Goal: Task Accomplishment & Management: Use online tool/utility

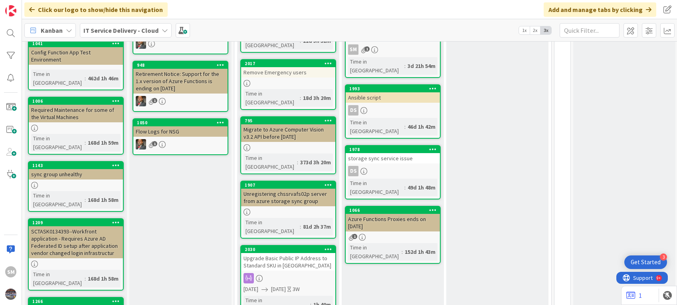
drag, startPoint x: 0, startPoint y: 0, endPoint x: 278, endPoint y: 228, distance: 359.9
click at [278, 253] on div "Upgrade Basic Public IP Address to Standard SKU in [GEOGRAPHIC_DATA]" at bounding box center [288, 262] width 94 height 18
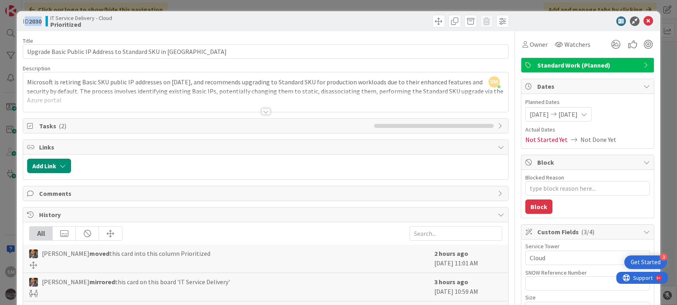
drag, startPoint x: 26, startPoint y: 20, endPoint x: 48, endPoint y: 21, distance: 22.4
click at [48, 21] on div "ID 2030 IT Service Delivery - Cloud Prioritized" at bounding box center [143, 21] width 241 height 13
click at [643, 21] on icon at bounding box center [648, 21] width 10 height 10
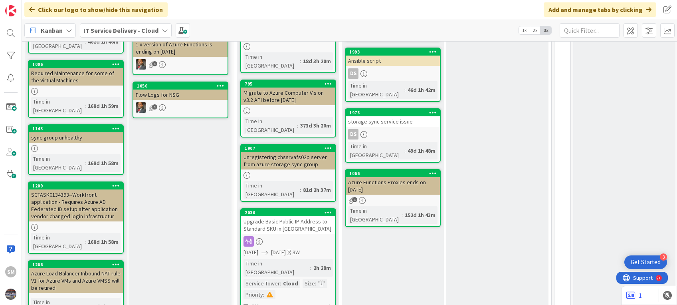
scroll to position [155, 0]
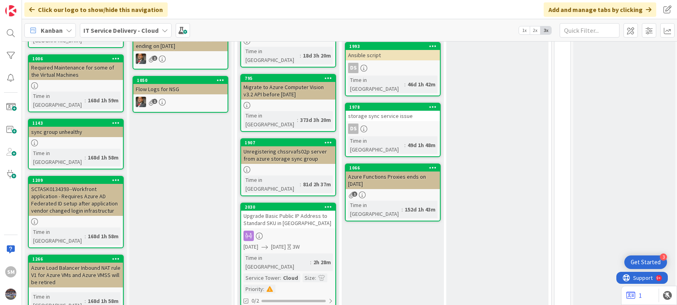
click at [299, 253] on div "Time in Column : 2h 28m Service Tower : Cloud Size : Priority :" at bounding box center [287, 273] width 89 height 40
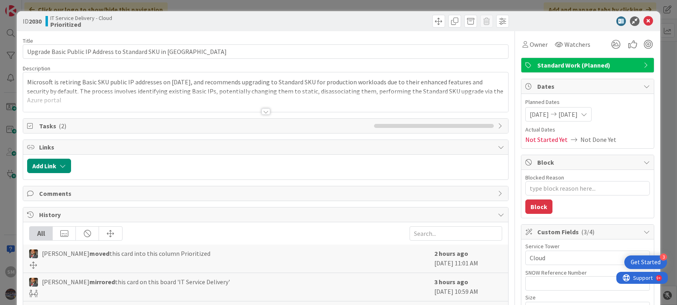
type textarea "x"
click at [264, 111] on div at bounding box center [265, 111] width 9 height 6
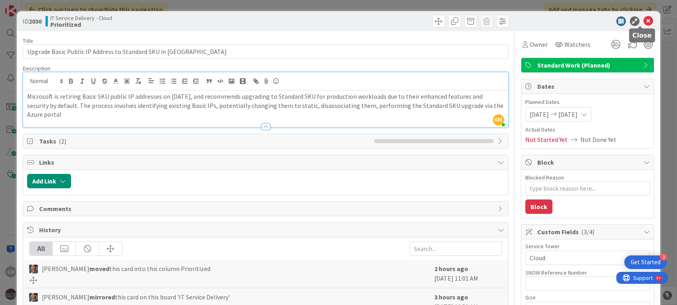
click at [643, 18] on icon at bounding box center [648, 21] width 10 height 10
